Goal: Task Accomplishment & Management: Complete application form

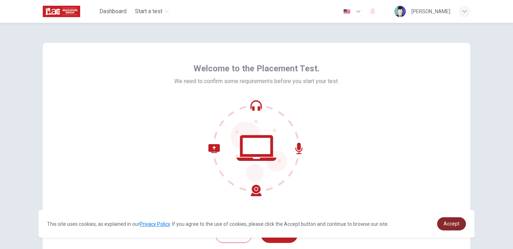
click at [448, 224] on span "Accept" at bounding box center [452, 224] width 16 height 6
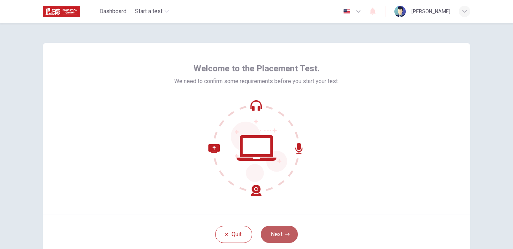
click at [272, 235] on button "Next" at bounding box center [279, 234] width 37 height 17
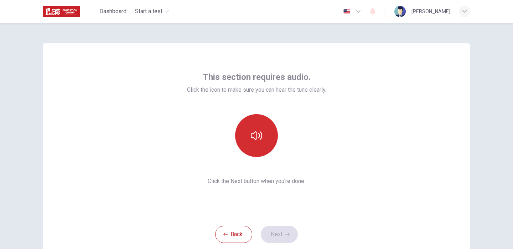
click at [265, 135] on button "button" at bounding box center [256, 135] width 43 height 43
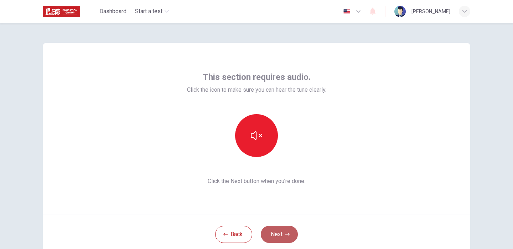
click at [277, 233] on button "Next" at bounding box center [279, 234] width 37 height 17
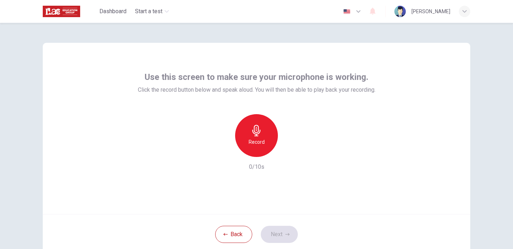
click at [260, 140] on h6 "Record" at bounding box center [257, 142] width 16 height 9
click at [260, 140] on div "Stop" at bounding box center [256, 135] width 43 height 43
click at [290, 151] on icon "button" at bounding box center [289, 151] width 7 height 7
click at [275, 235] on button "Next" at bounding box center [279, 234] width 37 height 17
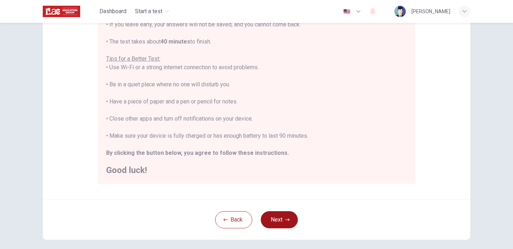
scroll to position [120, 0]
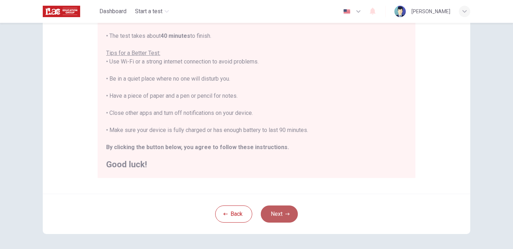
click at [279, 212] on button "Next" at bounding box center [279, 213] width 37 height 17
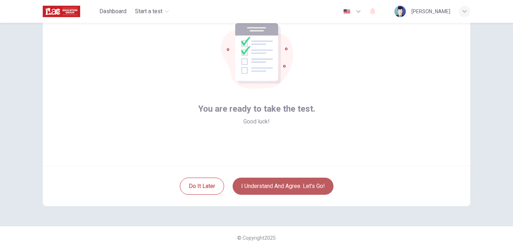
click at [288, 190] on button "I understand and agree. Let’s go!" at bounding box center [283, 185] width 101 height 17
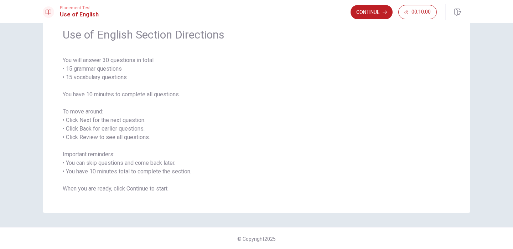
scroll to position [31, 0]
click at [372, 14] on button "Continue" at bounding box center [372, 12] width 42 height 14
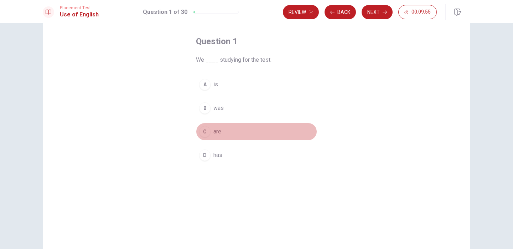
click at [205, 131] on div "C" at bounding box center [204, 131] width 11 height 11
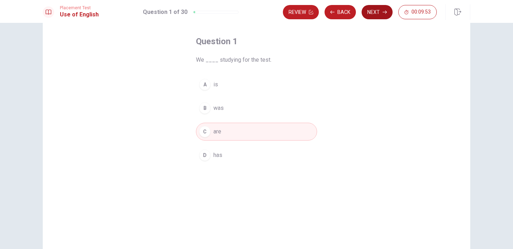
click at [380, 16] on button "Next" at bounding box center [377, 12] width 31 height 14
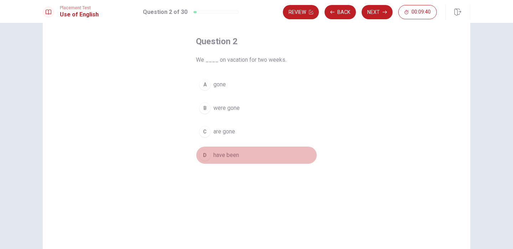
click at [205, 155] on div "D" at bounding box center [204, 154] width 11 height 11
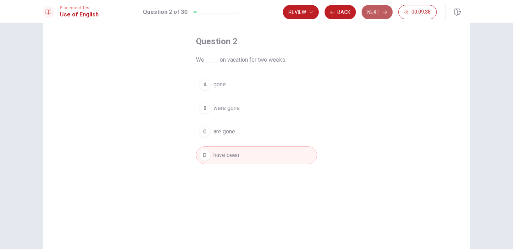
click at [386, 13] on icon "button" at bounding box center [385, 12] width 4 height 4
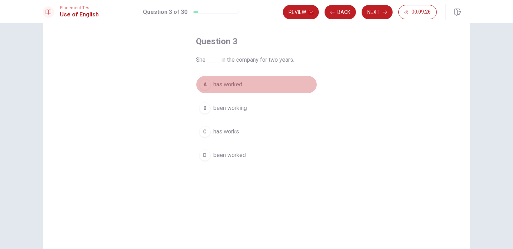
click at [205, 87] on div "A" at bounding box center [204, 84] width 11 height 11
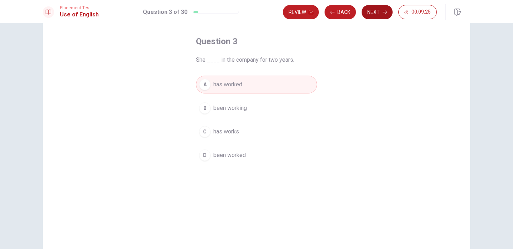
click at [383, 13] on icon "button" at bounding box center [385, 12] width 4 height 4
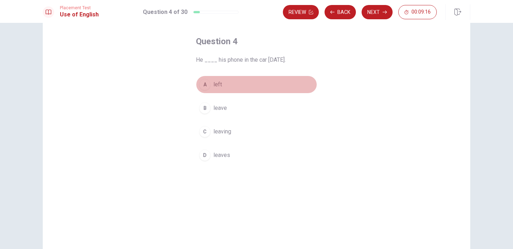
click at [204, 83] on div "A" at bounding box center [204, 84] width 11 height 11
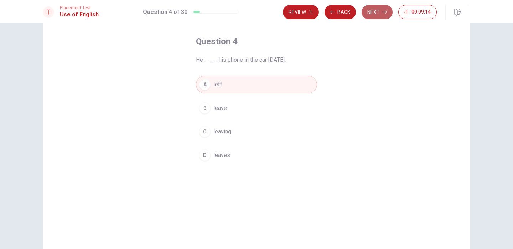
click at [388, 15] on button "Next" at bounding box center [377, 12] width 31 height 14
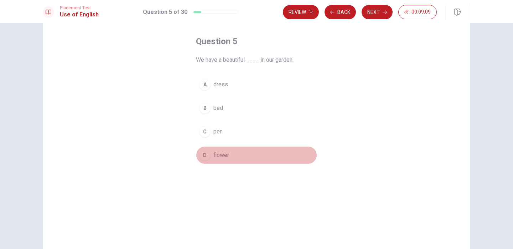
click at [202, 154] on div "D" at bounding box center [204, 154] width 11 height 11
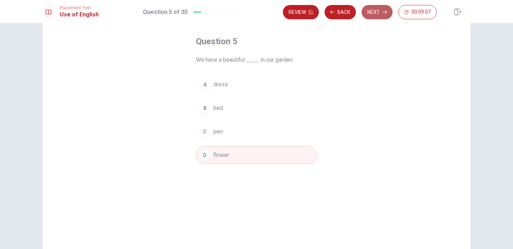
click at [375, 13] on button "Next" at bounding box center [377, 12] width 31 height 14
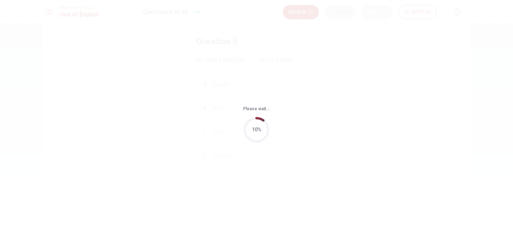
scroll to position [0, 0]
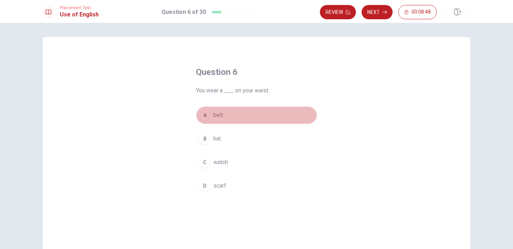
click at [203, 115] on div "A" at bounding box center [204, 114] width 11 height 11
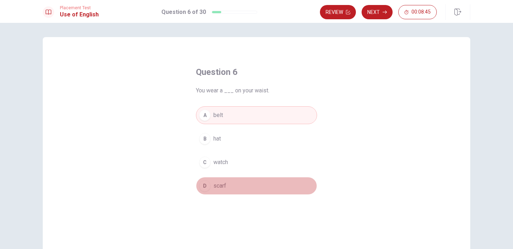
click at [201, 188] on div "D" at bounding box center [204, 185] width 11 height 11
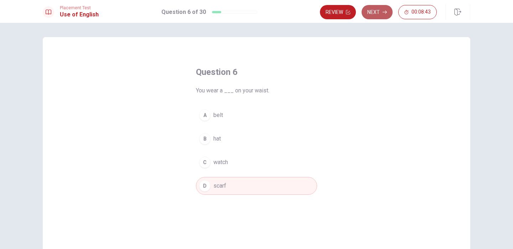
click at [381, 10] on button "Next" at bounding box center [377, 12] width 31 height 14
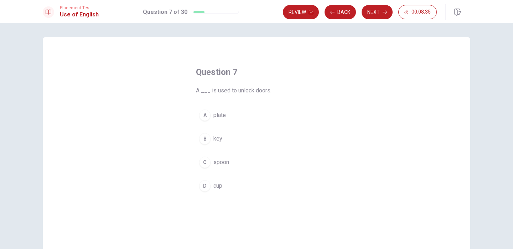
click at [202, 139] on div "B" at bounding box center [204, 138] width 11 height 11
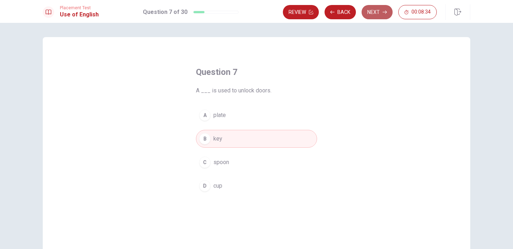
click at [376, 17] on button "Next" at bounding box center [377, 12] width 31 height 14
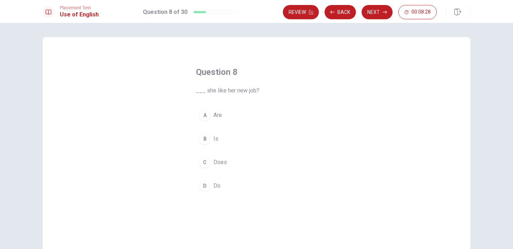
click at [204, 164] on div "C" at bounding box center [204, 161] width 11 height 11
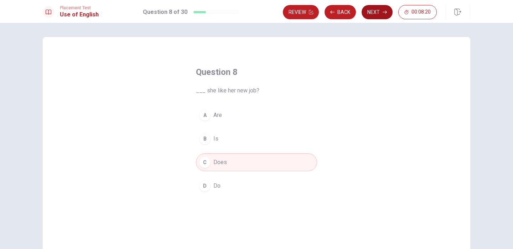
click at [381, 14] on button "Next" at bounding box center [377, 12] width 31 height 14
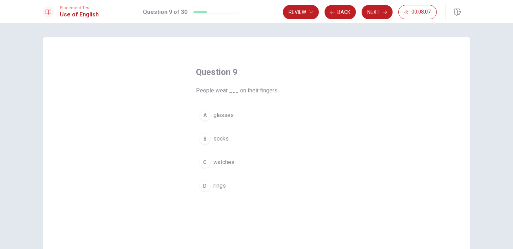
click at [203, 164] on div "C" at bounding box center [204, 161] width 11 height 11
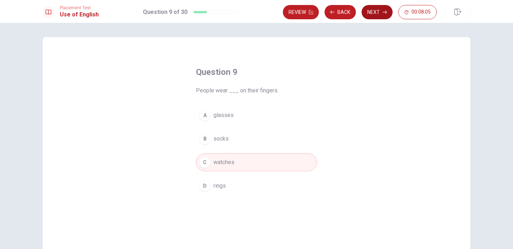
click at [381, 16] on button "Next" at bounding box center [377, 12] width 31 height 14
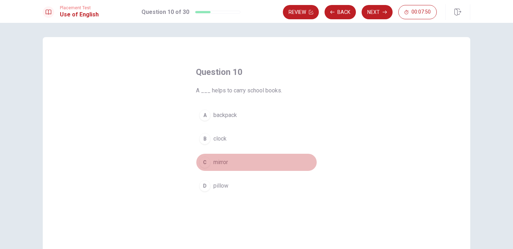
click at [203, 163] on div "C" at bounding box center [204, 161] width 11 height 11
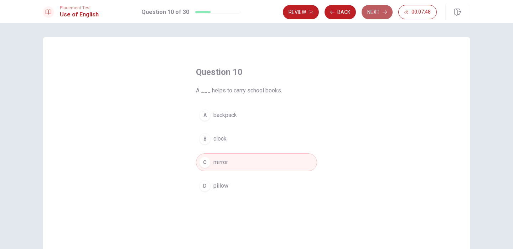
click at [381, 12] on button "Next" at bounding box center [377, 12] width 31 height 14
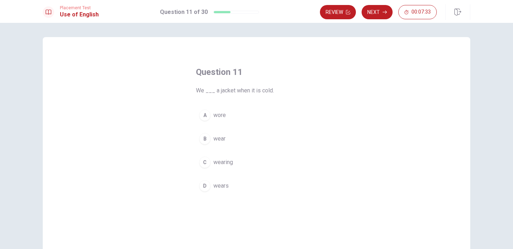
click at [203, 162] on div "C" at bounding box center [204, 161] width 11 height 11
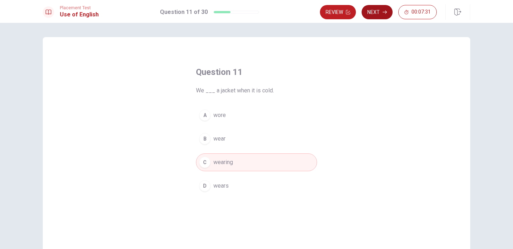
click at [381, 12] on button "Next" at bounding box center [377, 12] width 31 height 14
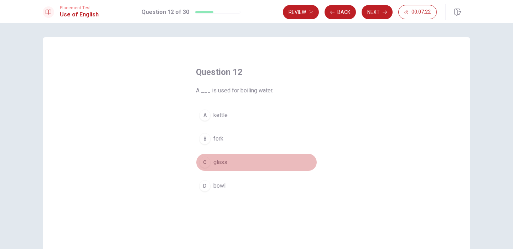
click at [202, 163] on div "C" at bounding box center [204, 161] width 11 height 11
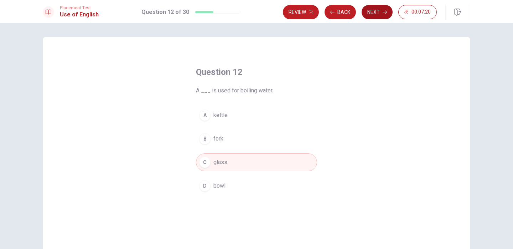
click at [371, 18] on button "Next" at bounding box center [377, 12] width 31 height 14
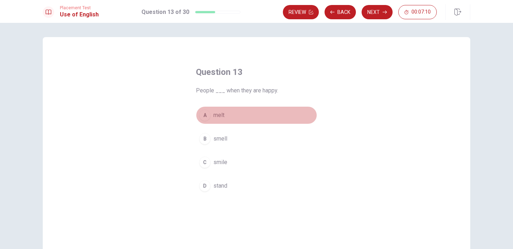
click at [204, 116] on div "A" at bounding box center [204, 114] width 11 height 11
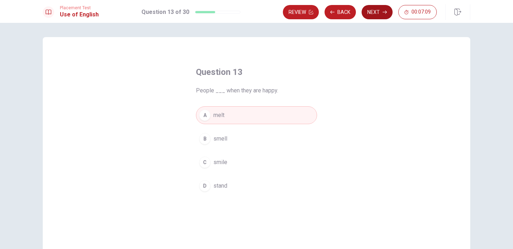
click at [374, 12] on button "Next" at bounding box center [377, 12] width 31 height 14
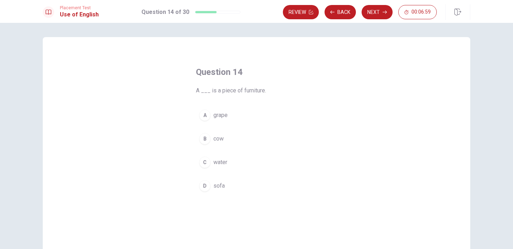
click at [203, 115] on div "A" at bounding box center [204, 114] width 11 height 11
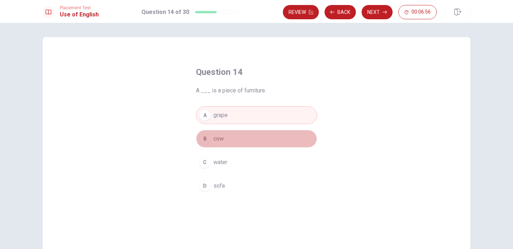
click at [204, 138] on div "B" at bounding box center [204, 138] width 11 height 11
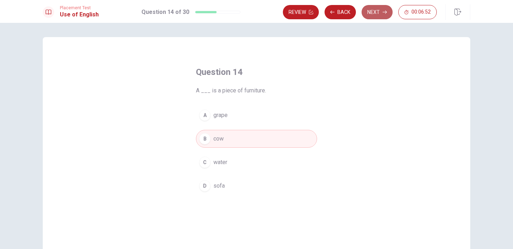
click at [379, 16] on button "Next" at bounding box center [377, 12] width 31 height 14
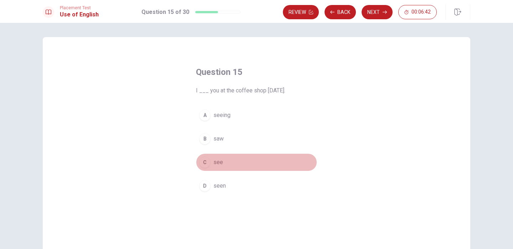
click at [203, 161] on div "C" at bounding box center [204, 161] width 11 height 11
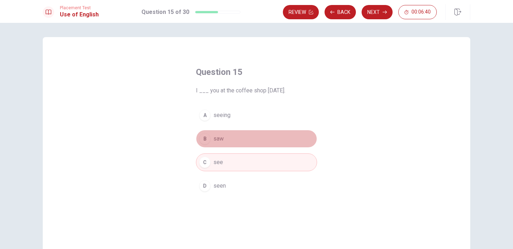
click at [201, 141] on div "B" at bounding box center [204, 138] width 11 height 11
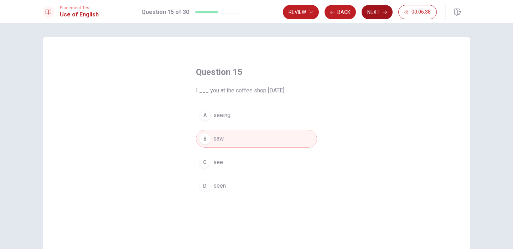
click at [373, 16] on button "Next" at bounding box center [377, 12] width 31 height 14
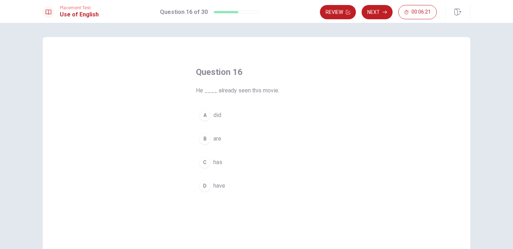
click at [203, 163] on div "C" at bounding box center [204, 161] width 11 height 11
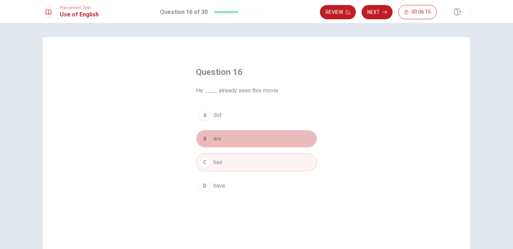
click at [201, 138] on div "B" at bounding box center [204, 138] width 11 height 11
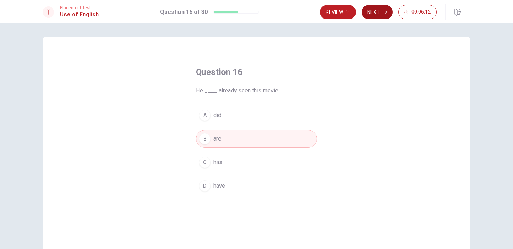
click at [379, 13] on button "Next" at bounding box center [377, 12] width 31 height 14
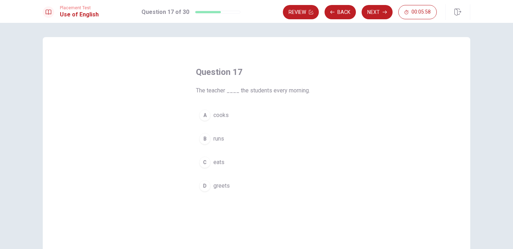
click at [205, 117] on div "A" at bounding box center [204, 114] width 11 height 11
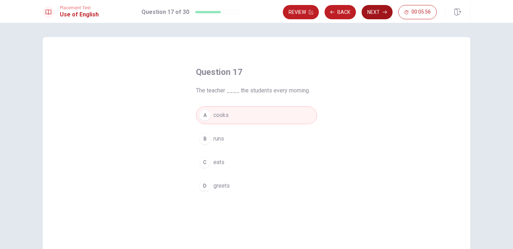
click at [373, 13] on button "Next" at bounding box center [377, 12] width 31 height 14
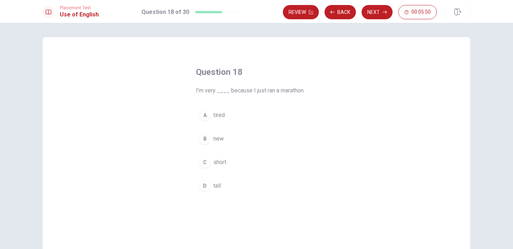
click at [205, 114] on div "A" at bounding box center [204, 114] width 11 height 11
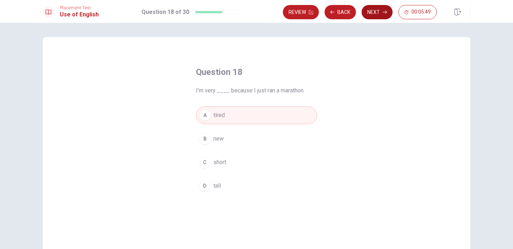
click at [383, 12] on icon "button" at bounding box center [385, 12] width 4 height 4
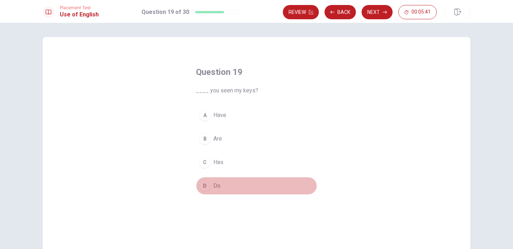
click at [202, 186] on div "D" at bounding box center [204, 185] width 11 height 11
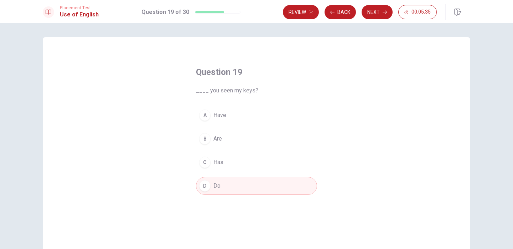
click at [203, 139] on div "B" at bounding box center [204, 138] width 11 height 11
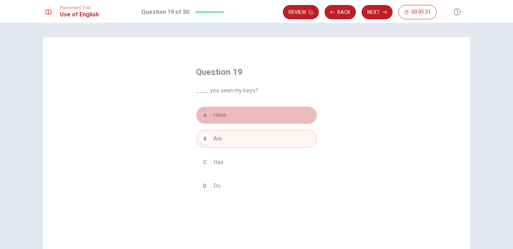
click at [204, 116] on div "A" at bounding box center [204, 114] width 11 height 11
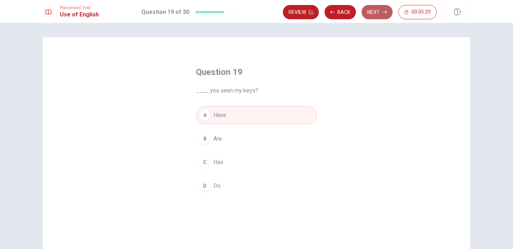
click at [372, 9] on button "Next" at bounding box center [377, 12] width 31 height 14
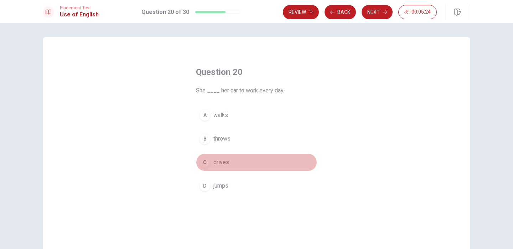
click at [202, 162] on div "C" at bounding box center [204, 161] width 11 height 11
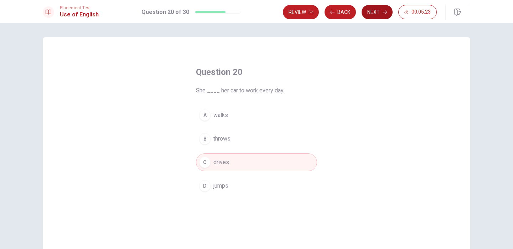
click at [381, 14] on button "Next" at bounding box center [377, 12] width 31 height 14
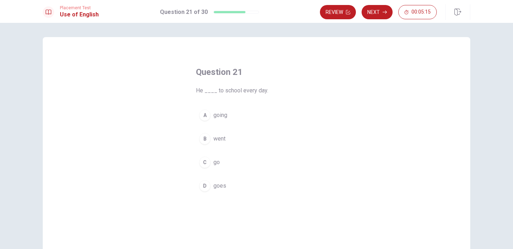
click at [203, 115] on div "A" at bounding box center [204, 114] width 11 height 11
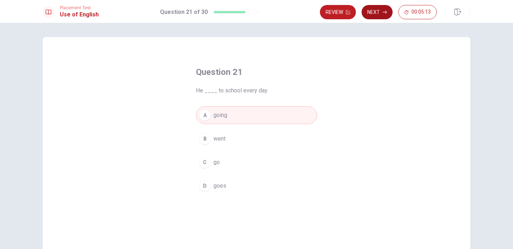
click at [376, 15] on button "Next" at bounding box center [377, 12] width 31 height 14
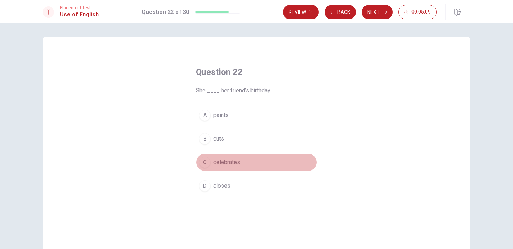
click at [205, 162] on div "C" at bounding box center [204, 161] width 11 height 11
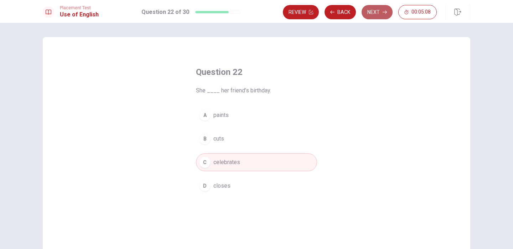
click at [378, 14] on button "Next" at bounding box center [377, 12] width 31 height 14
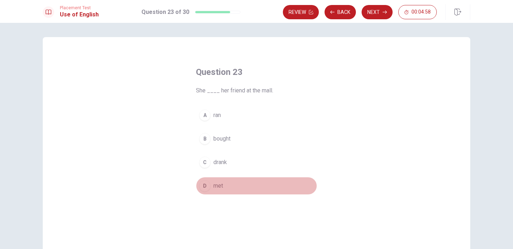
click at [204, 185] on div "D" at bounding box center [204, 185] width 11 height 11
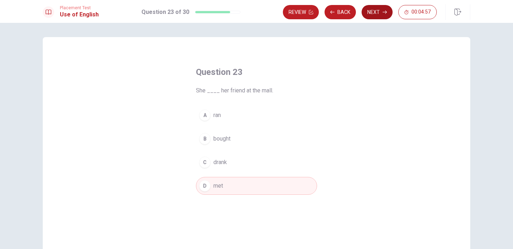
click at [385, 11] on icon "button" at bounding box center [385, 12] width 4 height 4
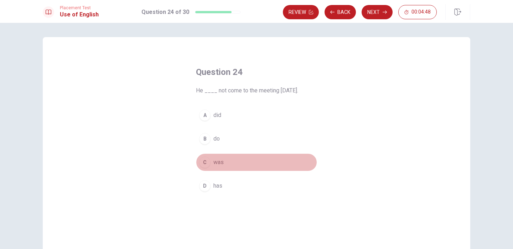
click at [203, 161] on div "C" at bounding box center [204, 161] width 11 height 11
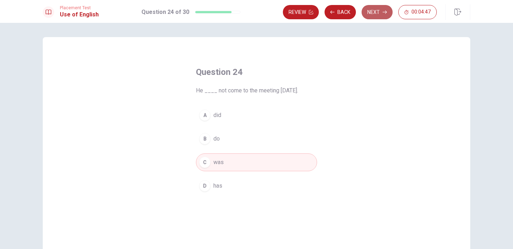
click at [370, 16] on button "Next" at bounding box center [377, 12] width 31 height 14
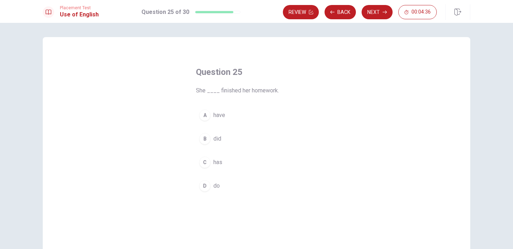
click at [204, 162] on div "C" at bounding box center [204, 161] width 11 height 11
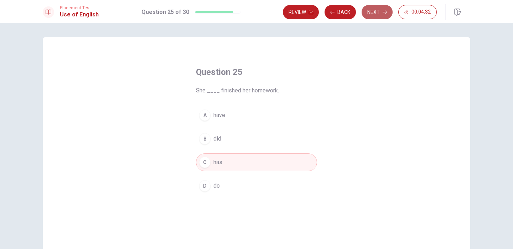
click at [375, 11] on button "Next" at bounding box center [377, 12] width 31 height 14
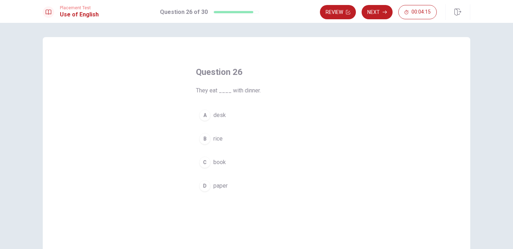
click at [206, 138] on div "B" at bounding box center [204, 138] width 11 height 11
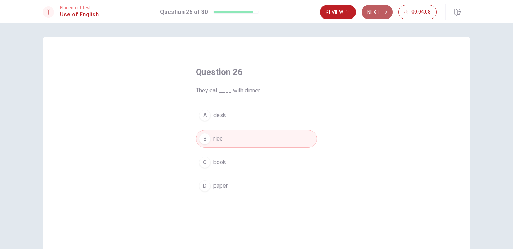
click at [377, 16] on button "Next" at bounding box center [377, 12] width 31 height 14
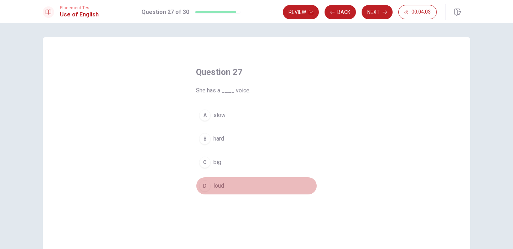
click at [203, 185] on div "D" at bounding box center [204, 185] width 11 height 11
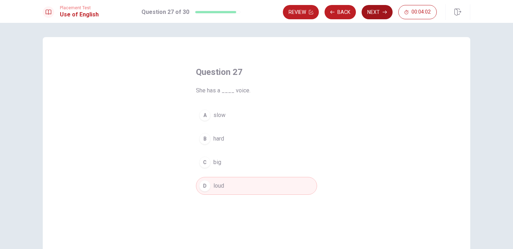
click at [372, 11] on button "Next" at bounding box center [377, 12] width 31 height 14
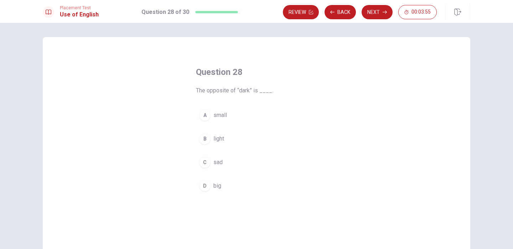
click at [202, 138] on div "B" at bounding box center [204, 138] width 11 height 11
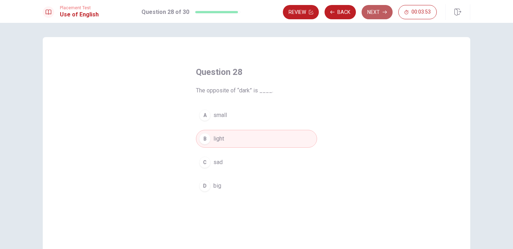
click at [378, 12] on button "Next" at bounding box center [377, 12] width 31 height 14
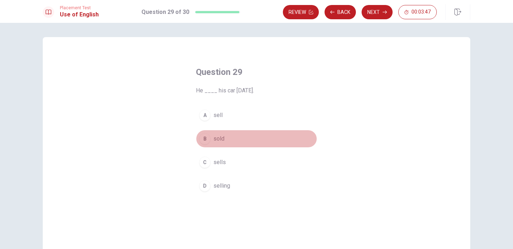
click at [202, 138] on div "B" at bounding box center [204, 138] width 11 height 11
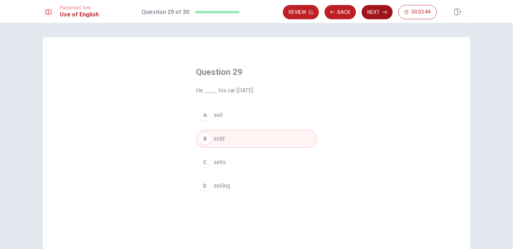
click at [381, 11] on button "Next" at bounding box center [377, 12] width 31 height 14
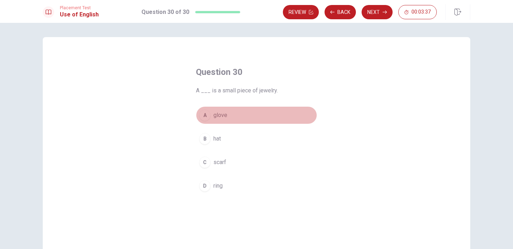
click at [203, 115] on div "A" at bounding box center [204, 114] width 11 height 11
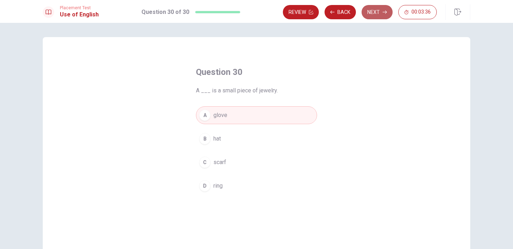
click at [376, 15] on button "Next" at bounding box center [377, 12] width 31 height 14
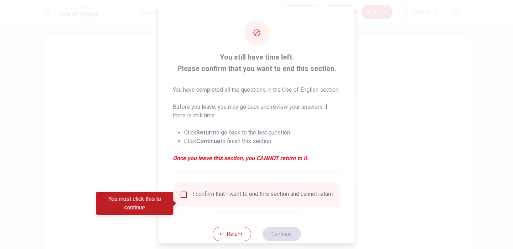
click at [182, 199] on input "You must click this to continue" at bounding box center [184, 194] width 9 height 9
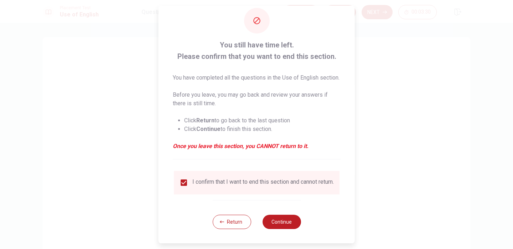
scroll to position [26, 0]
click at [293, 221] on button "Continue" at bounding box center [281, 222] width 38 height 14
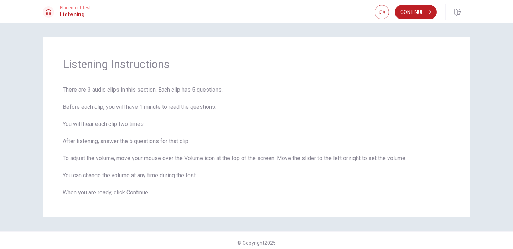
scroll to position [5, 0]
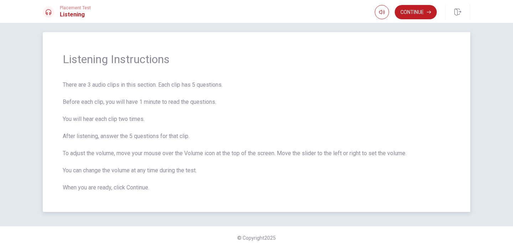
click at [366, 179] on span "There are 3 audio clips in this section. Each clip has 5 questions. Before each…" at bounding box center [257, 136] width 388 height 111
click at [418, 11] on button "Continue" at bounding box center [416, 12] width 42 height 14
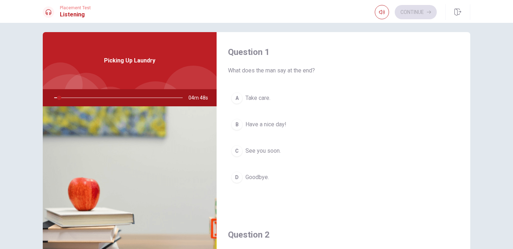
drag, startPoint x: 465, startPoint y: 64, endPoint x: 466, endPoint y: 117, distance: 52.7
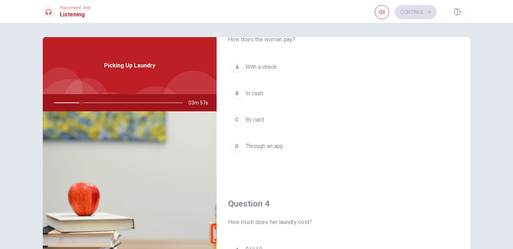
scroll to position [561, 0]
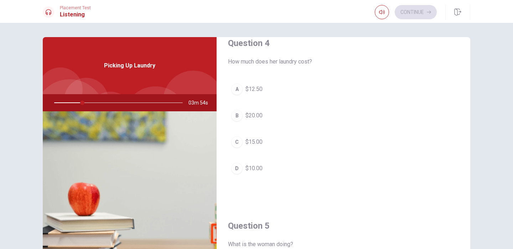
drag, startPoint x: 471, startPoint y: 130, endPoint x: 464, endPoint y: 61, distance: 69.2
click at [463, 70] on div "Question 1 What does the man say at the end? A Take care. B Have a nice day! C …" at bounding box center [256, 161] width 450 height 248
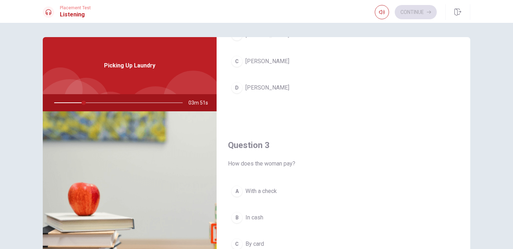
scroll to position [0, 0]
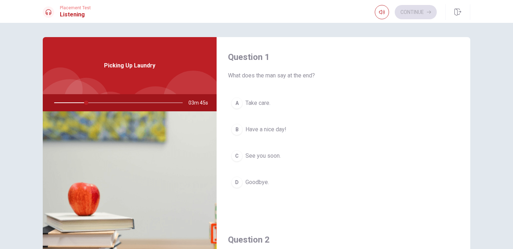
click at [94, 103] on div at bounding box center [117, 102] width 143 height 17
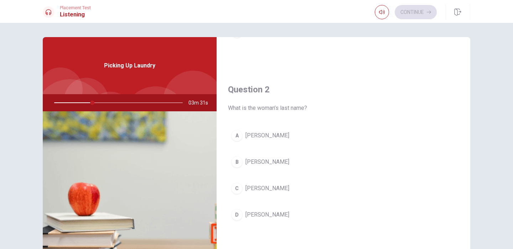
scroll to position [150, 0]
click at [234, 162] on div "B" at bounding box center [236, 161] width 11 height 11
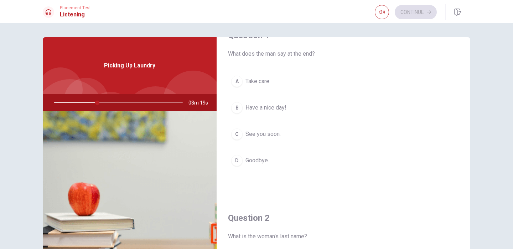
scroll to position [0, 0]
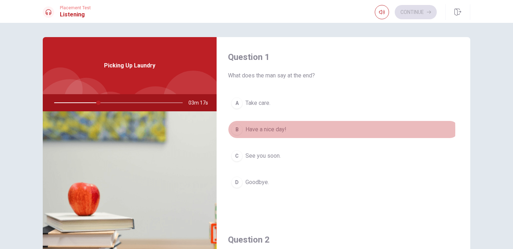
click at [234, 129] on div "B" at bounding box center [236, 129] width 11 height 11
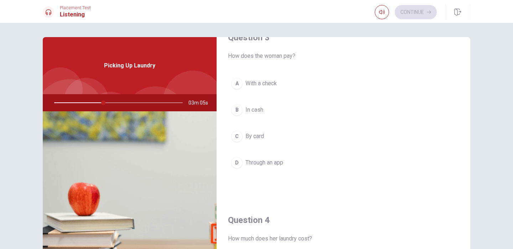
scroll to position [383, 0]
click at [234, 111] on div "B" at bounding box center [236, 110] width 11 height 11
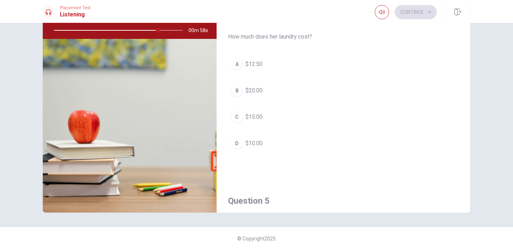
scroll to position [513, 0]
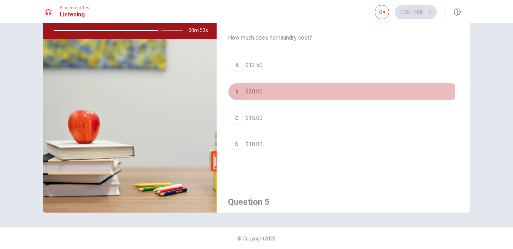
click at [235, 93] on div "B" at bounding box center [236, 91] width 11 height 11
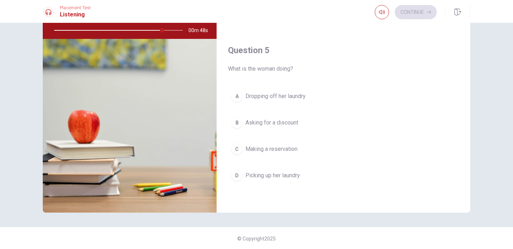
scroll to position [665, 0]
click at [234, 174] on div "D" at bounding box center [236, 174] width 11 height 11
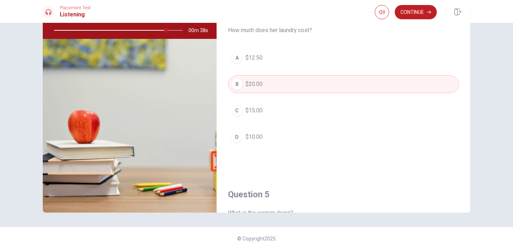
scroll to position [502, 0]
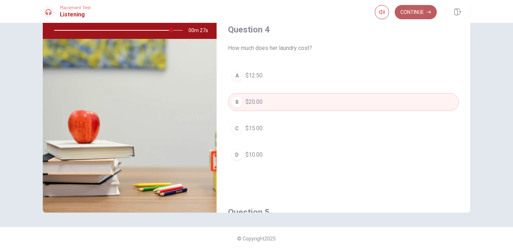
click at [409, 9] on button "Continue" at bounding box center [416, 12] width 42 height 14
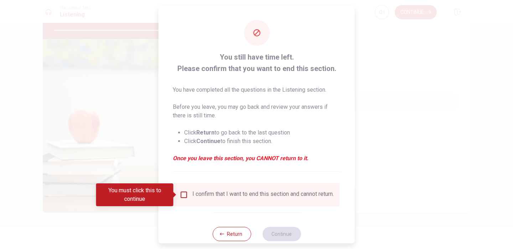
click at [184, 194] on input "You must click this to continue" at bounding box center [184, 194] width 9 height 9
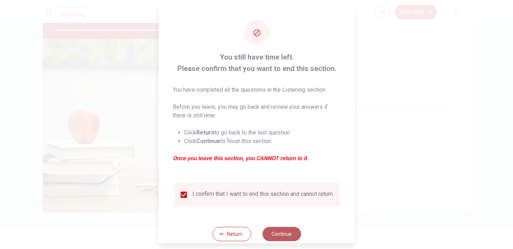
click at [270, 238] on button "Continue" at bounding box center [281, 234] width 38 height 14
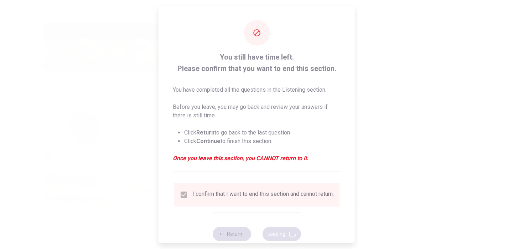
type input "94"
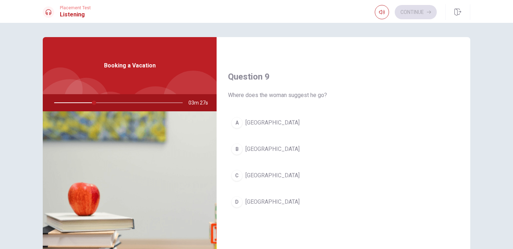
scroll to position [527, 0]
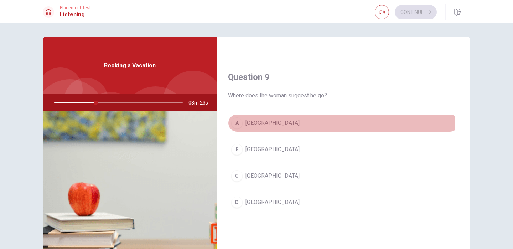
click at [239, 123] on div "A" at bounding box center [236, 122] width 11 height 11
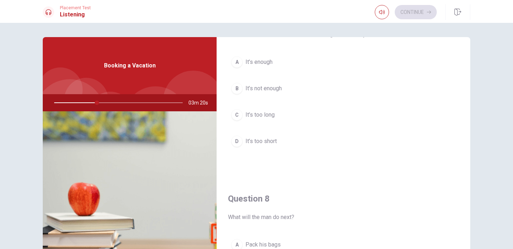
scroll to position [0, 0]
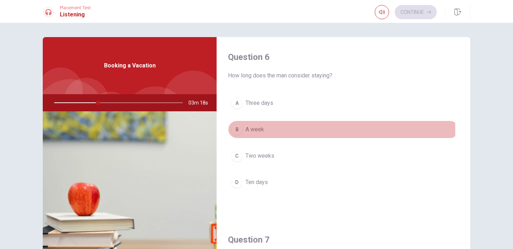
click at [233, 130] on div "B" at bounding box center [236, 129] width 11 height 11
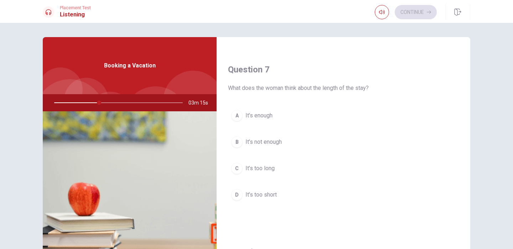
scroll to position [173, 0]
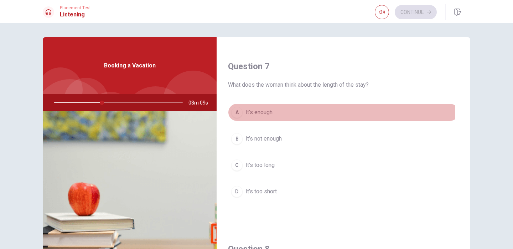
click at [234, 115] on div "A" at bounding box center [236, 112] width 11 height 11
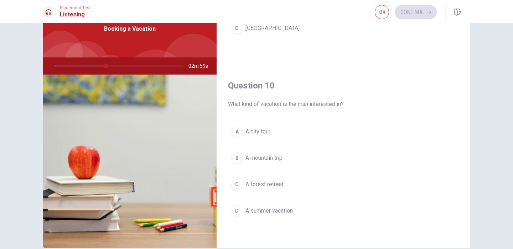
scroll to position [38, 0]
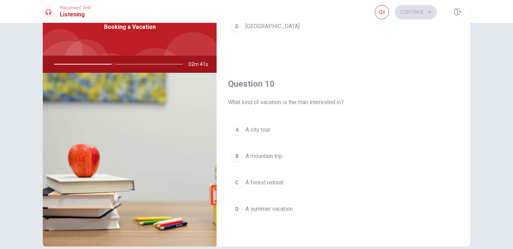
click at [233, 131] on div "A" at bounding box center [236, 129] width 11 height 11
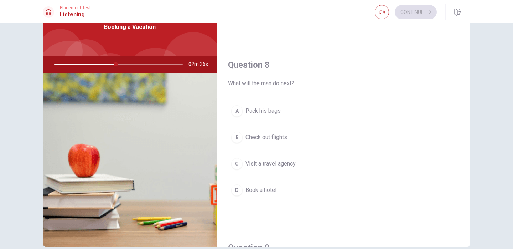
scroll to position [317, 0]
click at [236, 165] on div "C" at bounding box center [236, 165] width 11 height 11
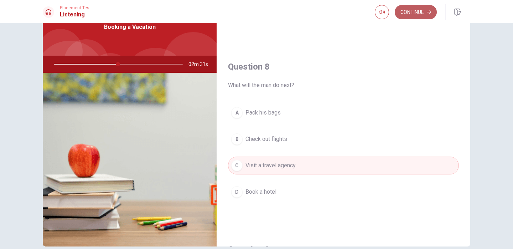
click at [423, 11] on button "Continue" at bounding box center [416, 12] width 42 height 14
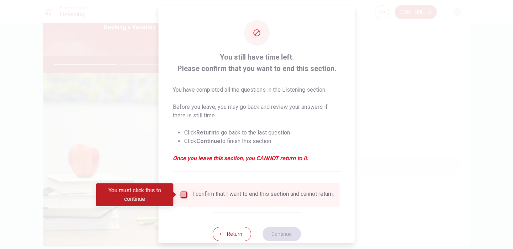
click at [181, 194] on input "You must click this to continue" at bounding box center [184, 194] width 9 height 9
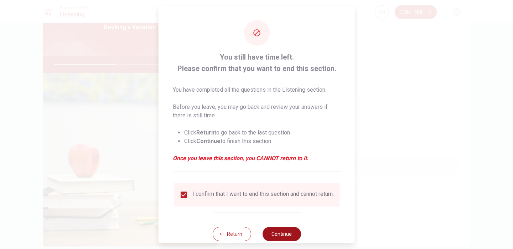
click at [271, 237] on button "Continue" at bounding box center [281, 234] width 38 height 14
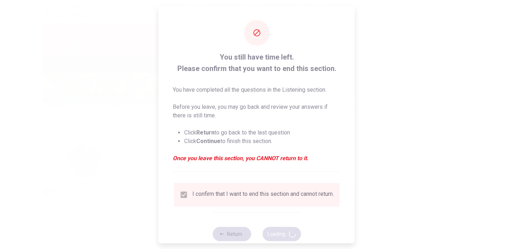
type input "52"
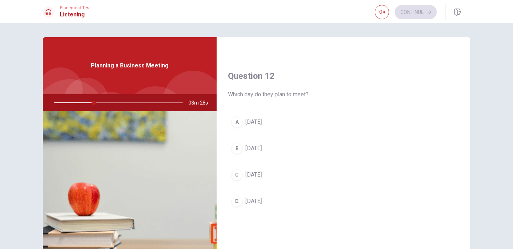
scroll to position [165, 0]
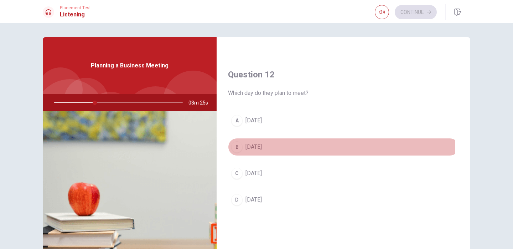
click at [236, 146] on div "B" at bounding box center [236, 146] width 11 height 11
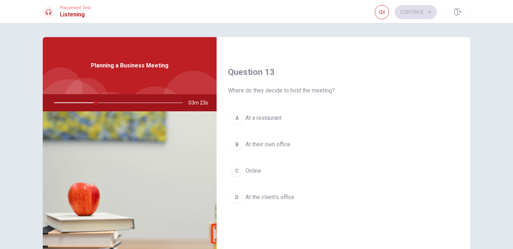
scroll to position [351, 0]
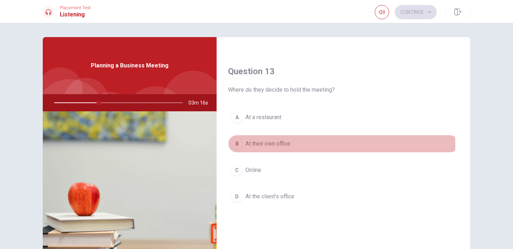
click at [237, 145] on div "B" at bounding box center [236, 143] width 11 height 11
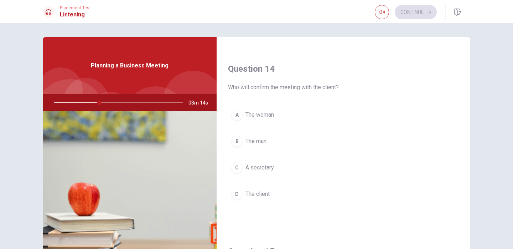
scroll to position [537, 0]
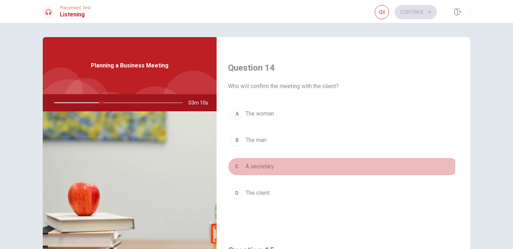
click at [237, 164] on div "C" at bounding box center [236, 166] width 11 height 11
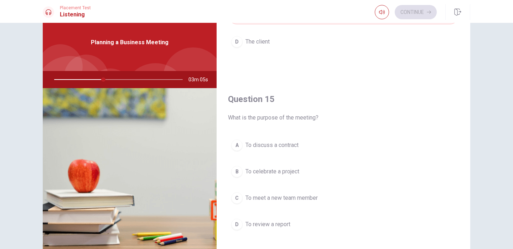
scroll to position [30, 0]
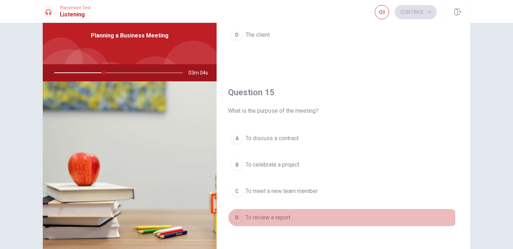
click at [235, 220] on div "D" at bounding box center [236, 217] width 11 height 11
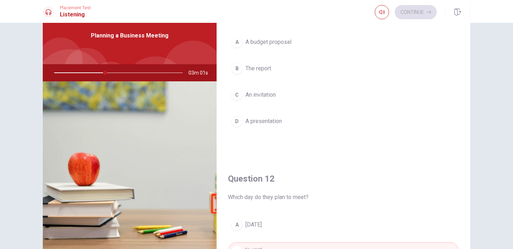
scroll to position [0, 0]
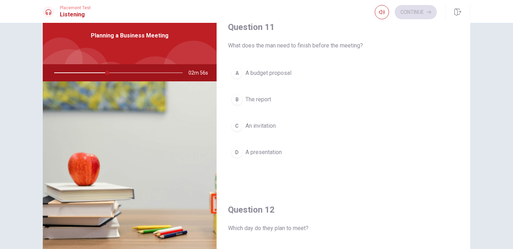
click at [234, 100] on div "B" at bounding box center [236, 99] width 11 height 11
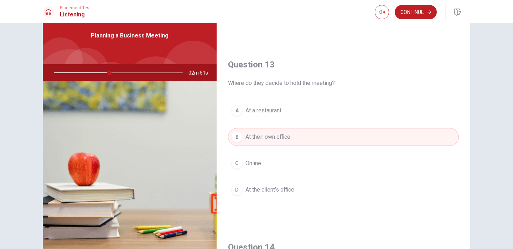
scroll to position [328, 0]
click at [238, 191] on div "D" at bounding box center [236, 189] width 11 height 11
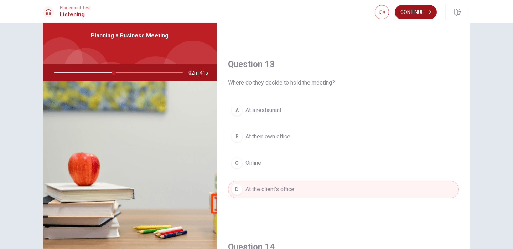
click at [406, 12] on button "Continue" at bounding box center [416, 12] width 42 height 14
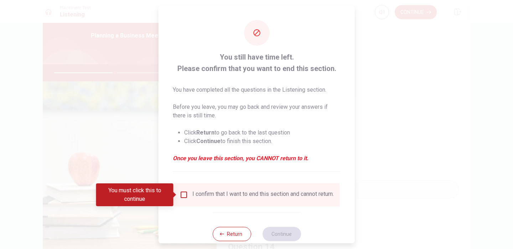
click at [181, 194] on input "You must click this to continue" at bounding box center [184, 194] width 9 height 9
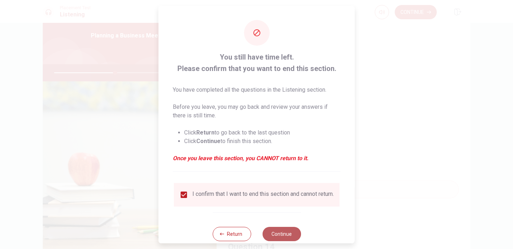
click at [271, 236] on button "Continue" at bounding box center [281, 234] width 38 height 14
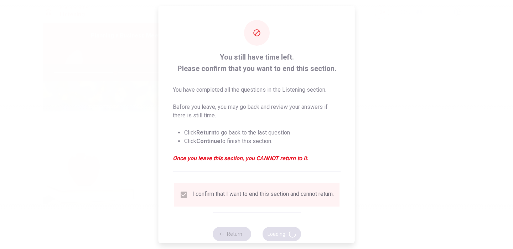
type input "48"
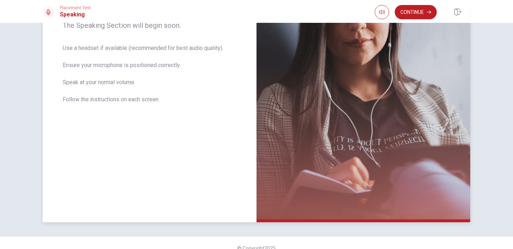
scroll to position [136, 0]
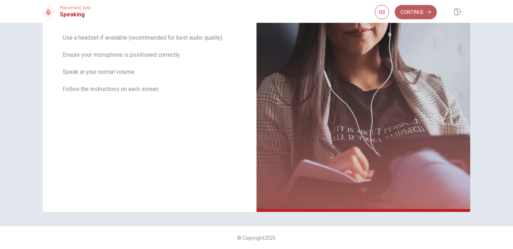
click at [419, 14] on button "Continue" at bounding box center [416, 12] width 42 height 14
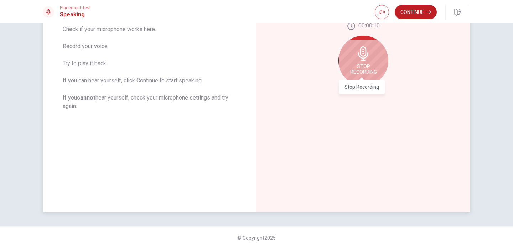
click at [373, 65] on span "Stop Recording" at bounding box center [363, 68] width 27 height 11
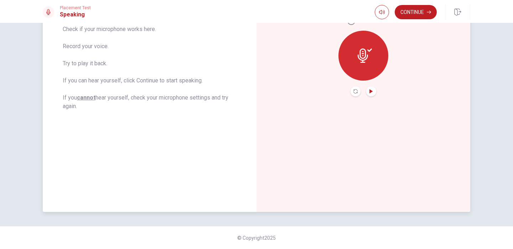
click at [370, 92] on icon "Play Audio" at bounding box center [371, 91] width 3 height 4
click at [417, 10] on button "Continue" at bounding box center [416, 12] width 42 height 14
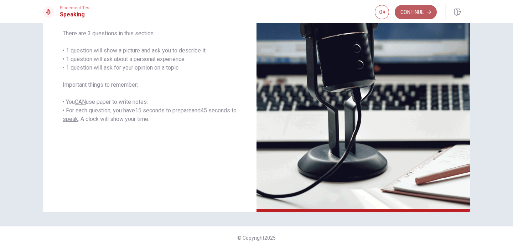
click at [415, 13] on button "Continue" at bounding box center [416, 12] width 42 height 14
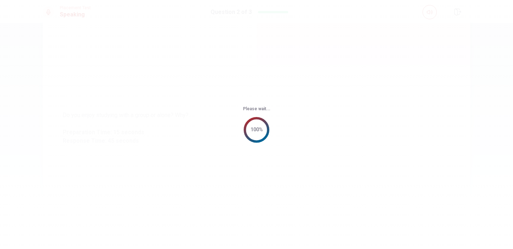
scroll to position [0, 0]
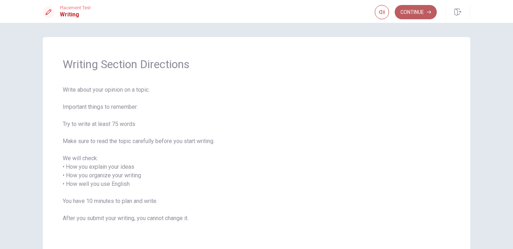
click at [417, 11] on button "Continue" at bounding box center [416, 12] width 42 height 14
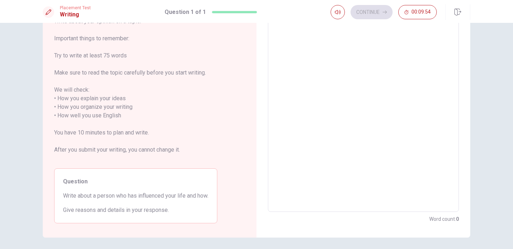
scroll to position [52, 0]
click at [333, 46] on textarea at bounding box center [363, 110] width 181 height 189
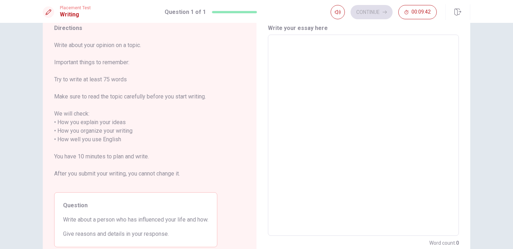
scroll to position [24, 0]
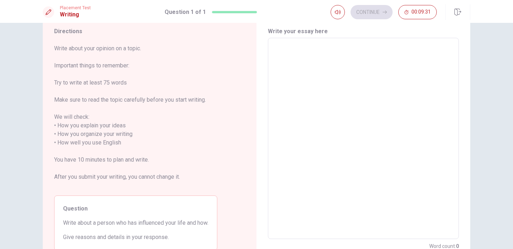
type textarea "I"
type textarea "x"
type textarea "I"
type textarea "x"
type textarea "I l"
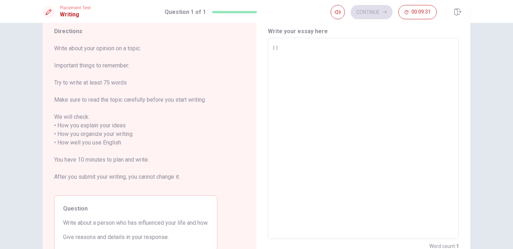
type textarea "x"
type textarea "I li"
type textarea "x"
type textarea "I lik"
type textarea "x"
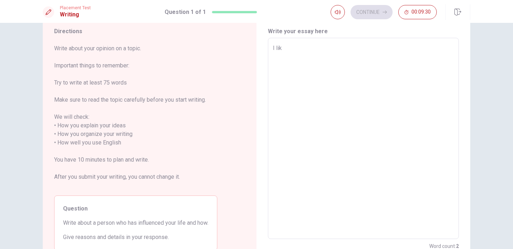
type textarea "I like"
type textarea "x"
type textarea "I like"
type textarea "x"
type textarea "I like k"
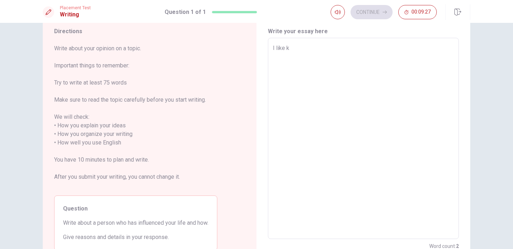
type textarea "x"
type textarea "I like kn"
type textarea "x"
type textarea "I like kno"
type textarea "x"
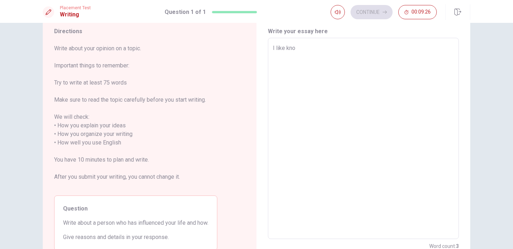
type textarea "I like know"
type textarea "x"
type textarea "I like know"
type textarea "x"
type textarea "I like know a"
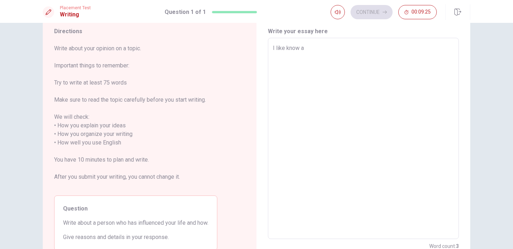
type textarea "x"
type textarea "I like know ab"
type textarea "x"
type textarea "I like know abo"
type textarea "x"
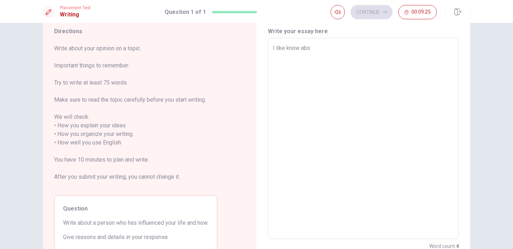
type textarea "I like know abou"
type textarea "x"
type textarea "I like know about"
type textarea "x"
type textarea "I like know about"
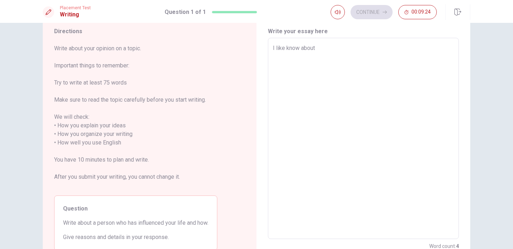
type textarea "x"
type textarea "I like know about h"
type textarea "x"
type textarea "I like know about"
type textarea "x"
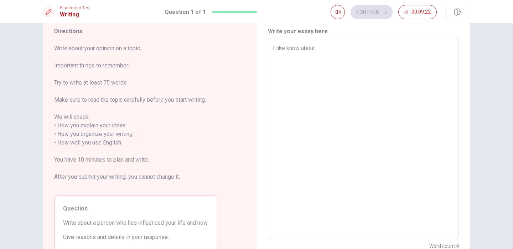
type textarea "I like know about a"
type textarea "x"
type textarea "I like know about a"
type textarea "x"
type textarea "I like know about a p"
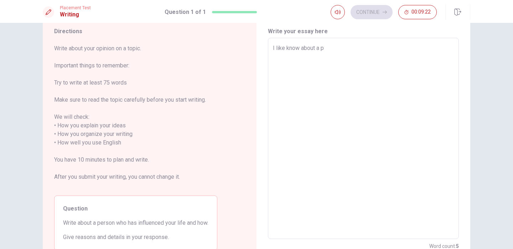
type textarea "x"
type textarea "I like know about a pe"
type textarea "x"
type textarea "I like know about a per"
type textarea "x"
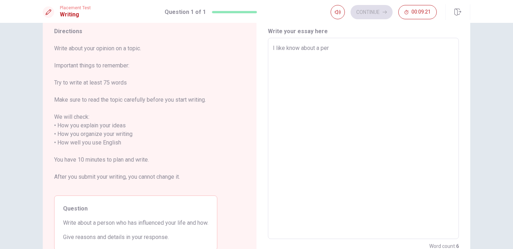
type textarea "I like know about a pers"
type textarea "x"
type textarea "I like know about a perso"
type textarea "x"
type textarea "I like know about a person"
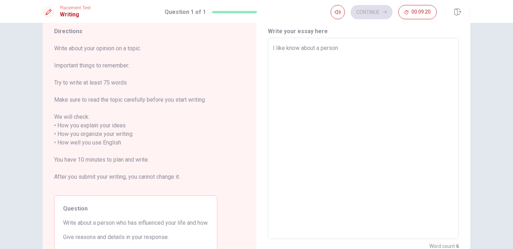
type textarea "x"
type textarea "I like know about a perso"
type textarea "x"
type textarea "I like know about a pers"
type textarea "x"
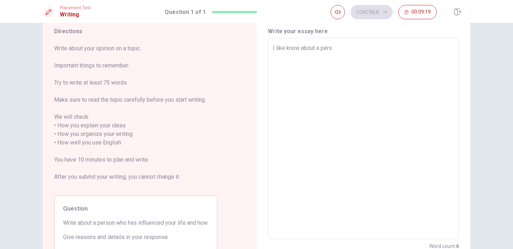
type textarea "I like know about a per"
type textarea "x"
type textarea "I like know about a pe"
type textarea "x"
type textarea "I like know about a p"
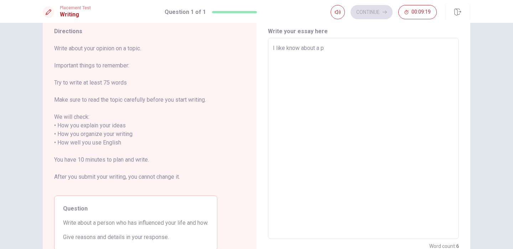
type textarea "x"
type textarea "I like know about a"
type textarea "x"
type textarea "I like know about a"
type textarea "x"
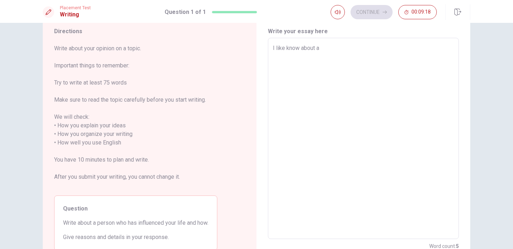
type textarea "I like know about"
type textarea "x"
type textarea "I like know about t"
type textarea "x"
type textarea "I like know about te"
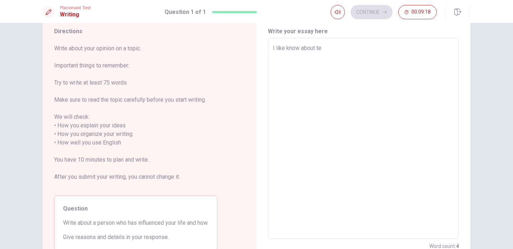
type textarea "x"
type textarea "I like know about t"
type textarea "x"
type textarea "I like know about th"
type textarea "x"
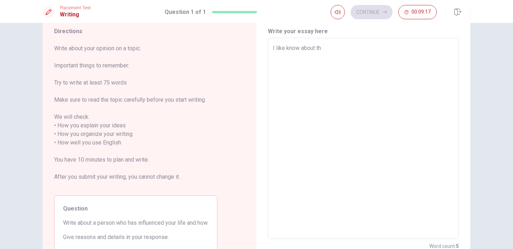
type textarea "I like know about the"
type textarea "x"
type textarea "I like know about the"
type textarea "x"
type textarea "I like know about the o"
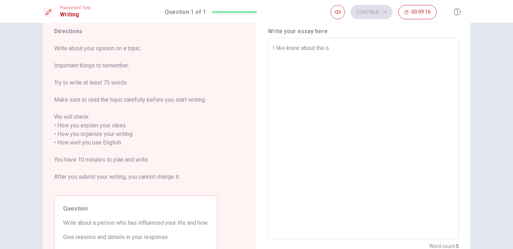
type textarea "x"
type textarea "I like know about the ot"
type textarea "x"
type textarea "I like know about the oth"
type textarea "x"
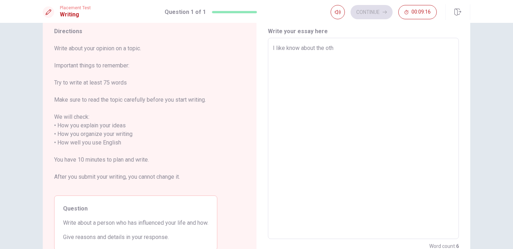
type textarea "I like know about the othe"
type textarea "x"
type textarea "I like know about the other"
type textarea "x"
type textarea "I like know about the other"
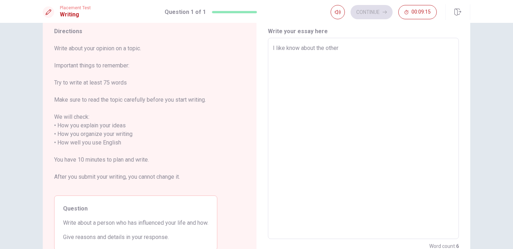
type textarea "x"
type textarea "I like know about the other p"
type textarea "x"
type textarea "I like know about the other pe"
type textarea "x"
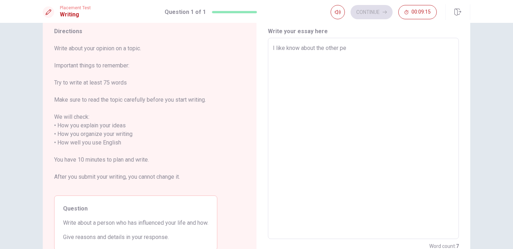
type textarea "I like know about the other per"
type textarea "x"
type textarea "I like know about the other pers"
type textarea "x"
type textarea "I like know about the other perso"
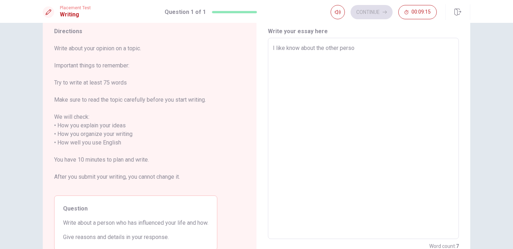
type textarea "x"
type textarea "I like know about the other person"
type textarea "x"
type textarea "I like know about the other person"
type textarea "x"
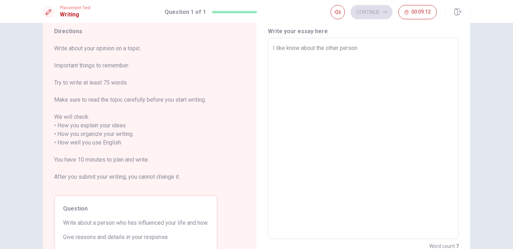
type textarea "I like know about the other person k"
type textarea "x"
type textarea "I like know about the other person"
type textarea "x"
type textarea "I like know about the other person t"
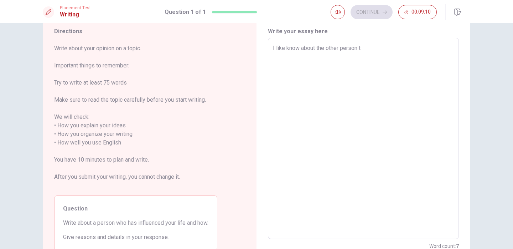
type textarea "x"
type textarea "I like know about the other person th"
type textarea "x"
type textarea "I like know about the other person thi"
type textarea "x"
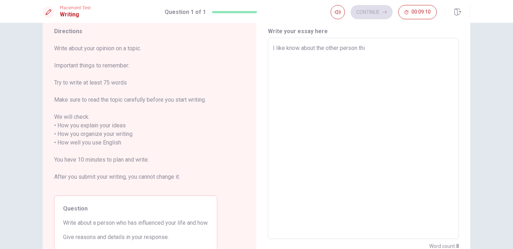
type textarea "I like know about the other person thin"
type textarea "x"
type textarea "I like know about the other person thing"
type textarea "x"
type textarea "I like know about the other person thing,"
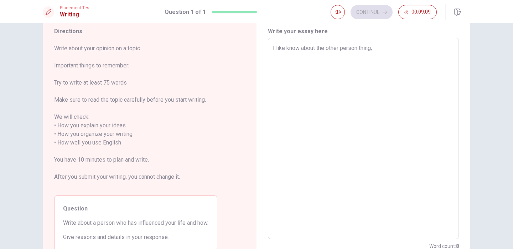
type textarea "x"
type textarea "I like know about the other person thing,"
type textarea "x"
type textarea "I like know about the other person thing,"
type textarea "x"
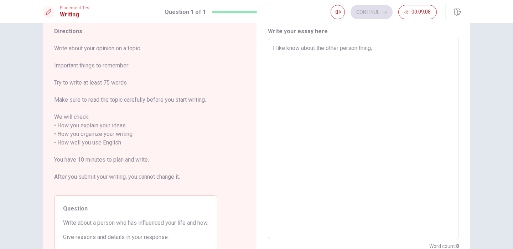
type textarea "I like know about the other person thing"
type textarea "x"
type textarea "I like know about the other person thing"
type textarea "x"
type textarea "I like know about the other person thing a"
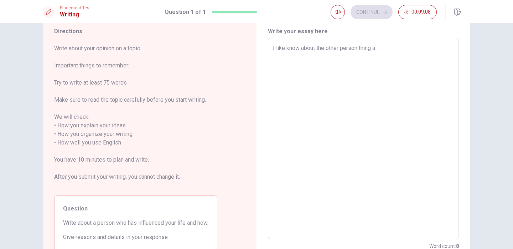
type textarea "x"
type textarea "I like know about the other person thing ab"
type textarea "x"
type textarea "I like know about the other person thing abo"
type textarea "x"
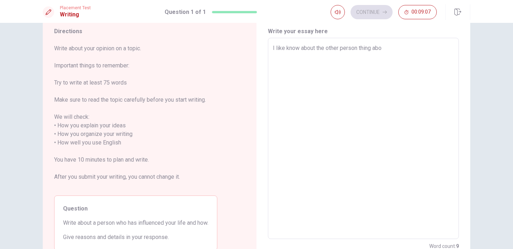
type textarea "I like know about the other person thing abou"
type textarea "x"
type textarea "I like know about the other person thing about"
type textarea "x"
type textarea "I like know about the other person thing about"
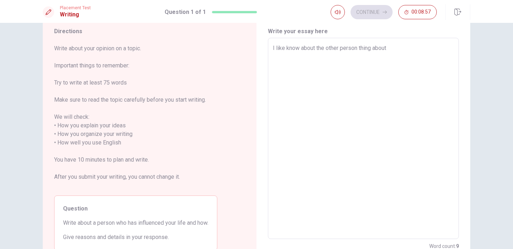
type textarea "x"
type textarea "I like know about the other person thing about t"
type textarea "x"
type textarea "I like know about the other person thing about tr"
type textarea "x"
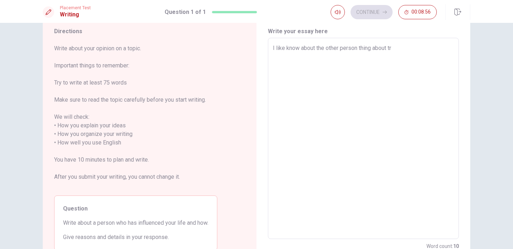
type textarea "I like know about the other person thing about tra"
type textarea "x"
type textarea "I like know about the other person thing about trav"
type textarea "x"
type textarea "I like know about the other person thing about trave"
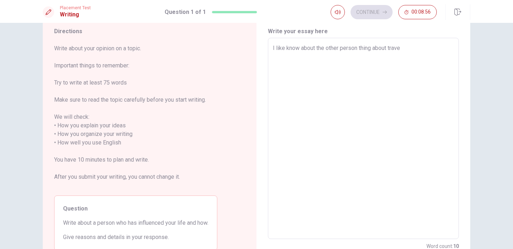
type textarea "x"
type textarea "I like know about the other person thing about travel"
type textarea "x"
type textarea "I like know about the other person thing about travel,"
type textarea "x"
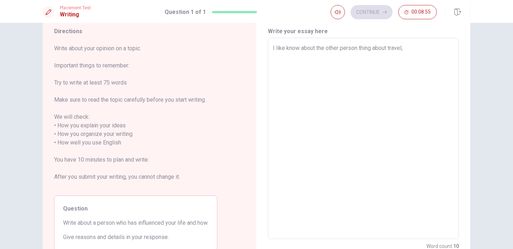
type textarea "I like know about the other person thing about travel,"
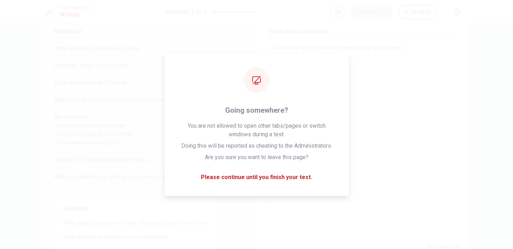
type textarea "x"
type textarea "I like know about the other person's thing about travel,"
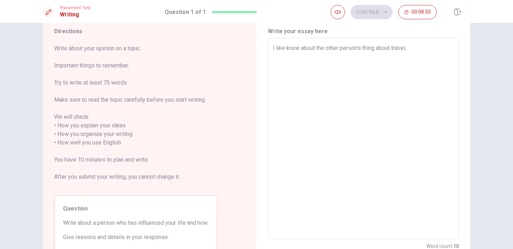
type textarea "x"
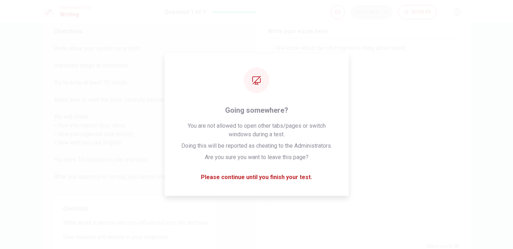
type textarea "I like to know about the other person's thing about travel,"
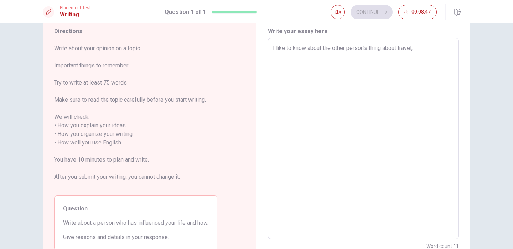
type textarea "x"
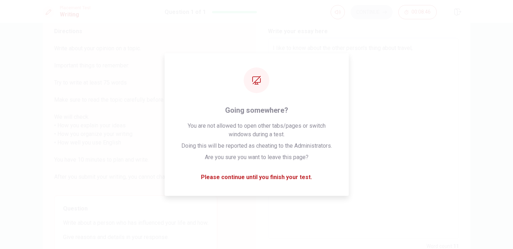
type textarea "I like to know about the other person's thoughts about travel,"
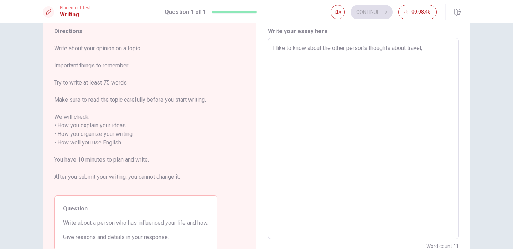
click at [425, 46] on textarea "I like to know about the other person's thoughts about travel," at bounding box center [363, 138] width 181 height 189
type textarea "x"
type textarea "I like to know about the other person's thoughts about travel, w"
type textarea "x"
type textarea "I like to know about the other person's thoughts about travel,"
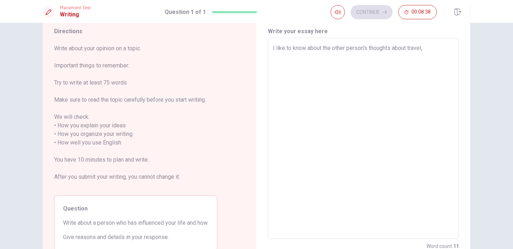
type textarea "x"
type textarea "I like to know about the other person's thoughts about travel, h"
type textarea "x"
type textarea "I like to know about the other person's thoughts about travel,"
type textarea "x"
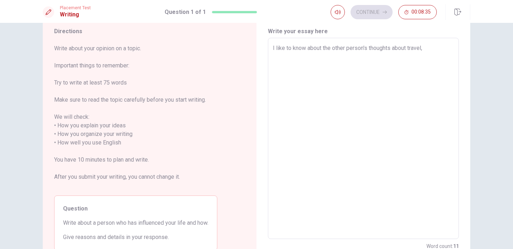
type textarea "I like to know about the other person's thoughts about travel, w"
type textarea "x"
type textarea "I like to know about the other person's thoughts about travel, we"
type textarea "x"
type textarea "I like to know about the other person's thoughts about travel, wea"
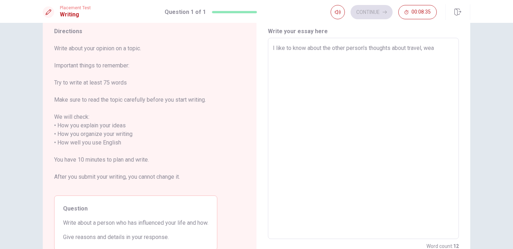
type textarea "x"
type textarea "I like to know about the other person's thoughts about travel, wear"
type textarea "x"
type textarea "I like to know about the other person's thoughts about travel, wear,"
type textarea "x"
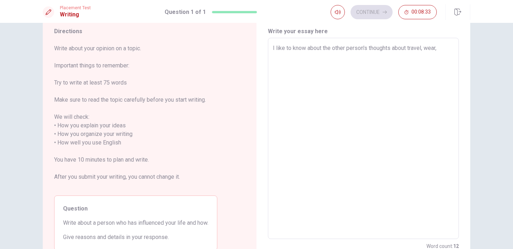
type textarea "I like to know about the other person's thoughts about travel, wear,"
type textarea "x"
type textarea "I like to know about the other person's thoughts about travel, wear, s"
type textarea "x"
type textarea "I like to know about the other person's thoughts about travel, wear, [GEOGRAPHI…"
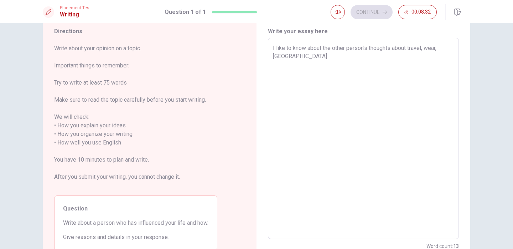
type textarea "x"
type textarea "I like to know about the other person's thoughts about travel, wear, spo"
type textarea "x"
type textarea "I like to know about the other person's thoughts about travel, wear, spor"
type textarea "x"
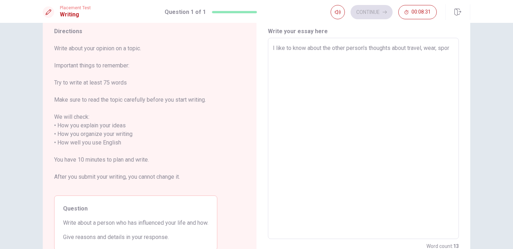
type textarea "I like to know about the other person's thoughts about travel, wear, sport"
click at [323, 73] on textarea "I like to know about the other person's thoughts about travel, wear, sports, ru…" at bounding box center [363, 138] width 181 height 189
click at [398, 56] on textarea "I like to know about the other person's thoughts about travel, wear, sports, ru…" at bounding box center [363, 138] width 181 height 189
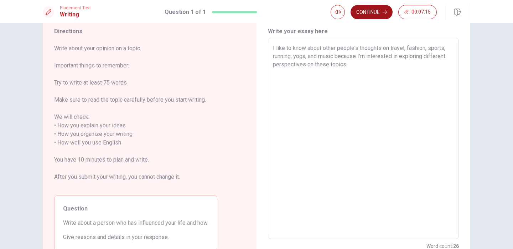
click at [365, 13] on button "Continue" at bounding box center [372, 12] width 42 height 14
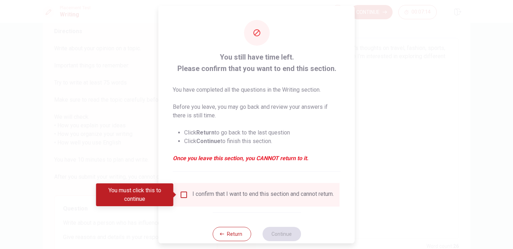
click at [184, 193] on input "You must click this to continue" at bounding box center [184, 194] width 9 height 9
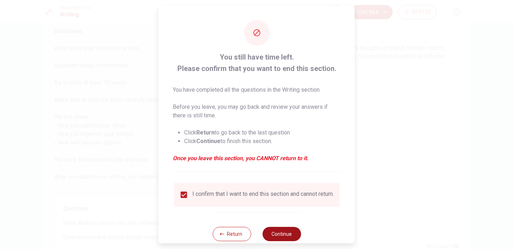
click at [280, 239] on button "Continue" at bounding box center [281, 234] width 38 height 14
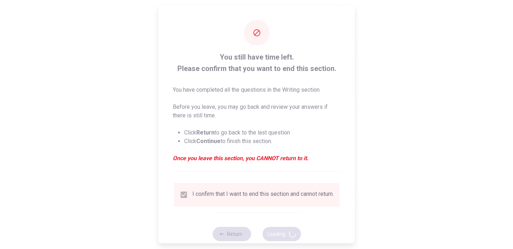
scroll to position [0, 0]
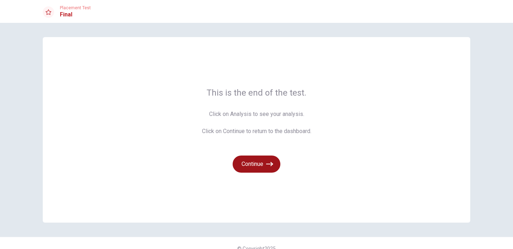
click at [256, 168] on button "Continue" at bounding box center [257, 163] width 48 height 17
